Goal: Task Accomplishment & Management: Use online tool/utility

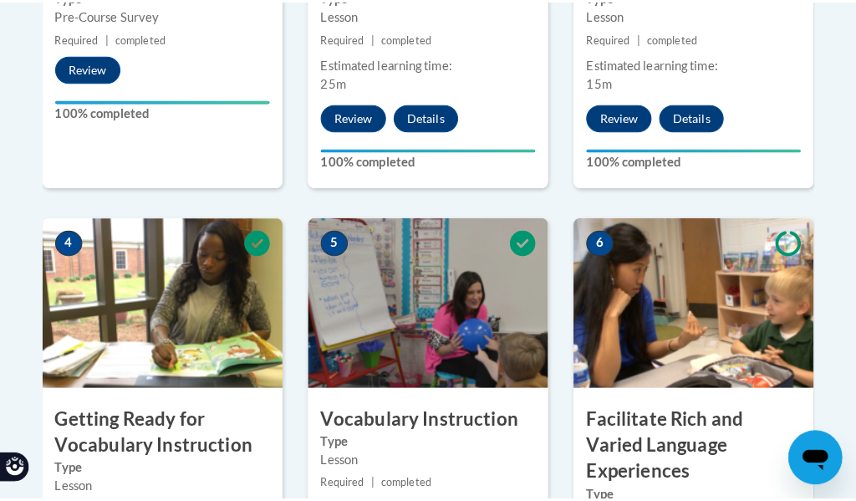
scroll to position [1170, 0]
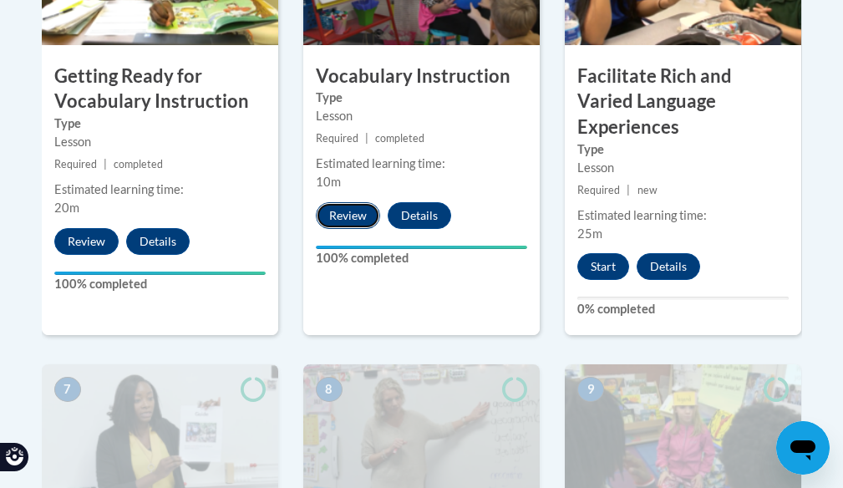
click at [336, 221] on button "Review" at bounding box center [348, 215] width 64 height 27
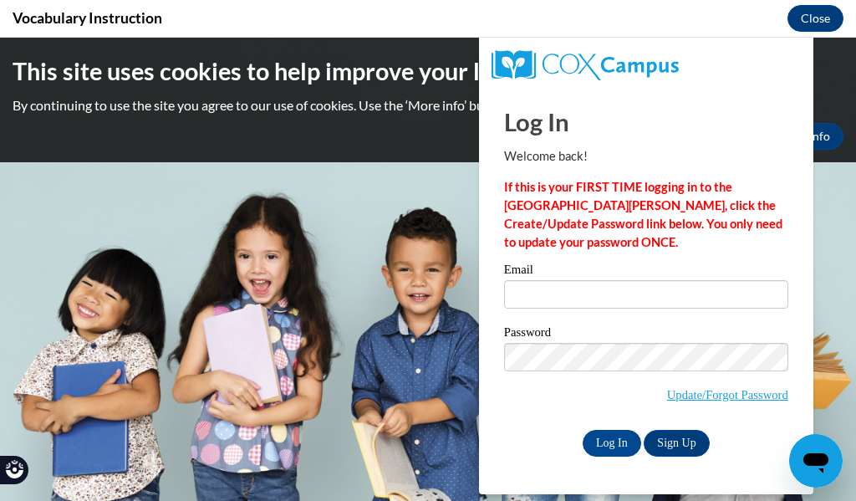
scroll to position [0, 0]
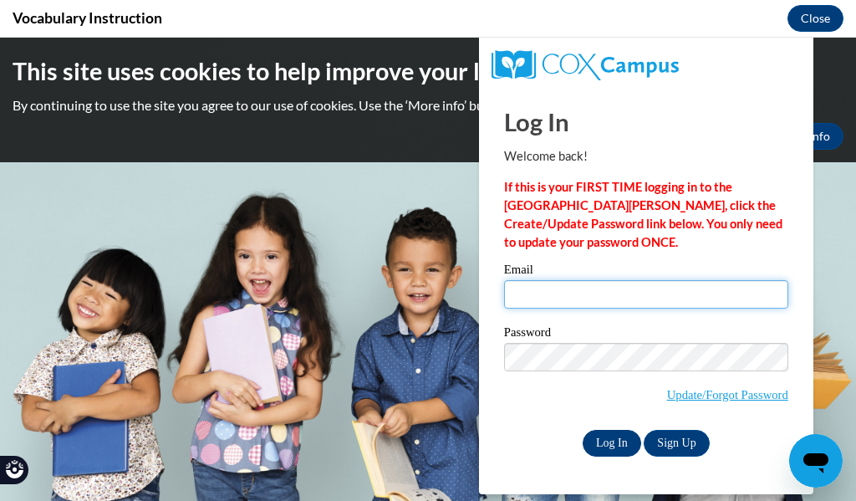
type input "[EMAIL_ADDRESS][DOMAIN_NAME]"
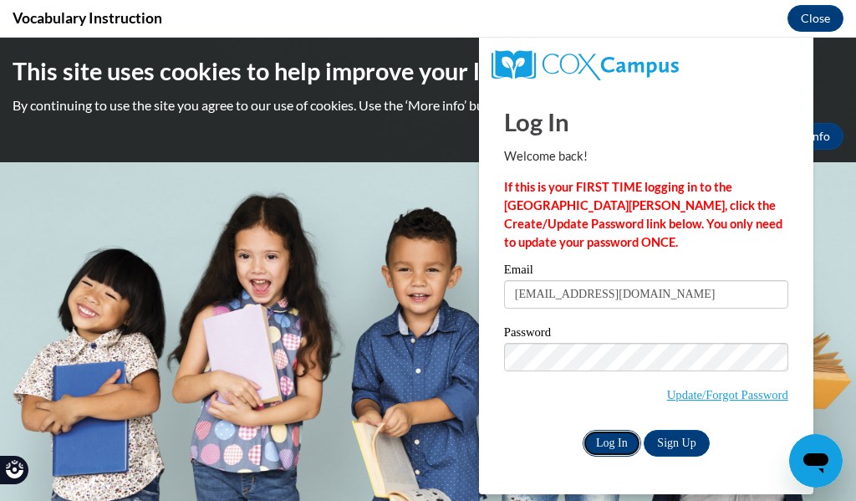
click at [612, 437] on input "Log In" at bounding box center [612, 443] width 59 height 27
